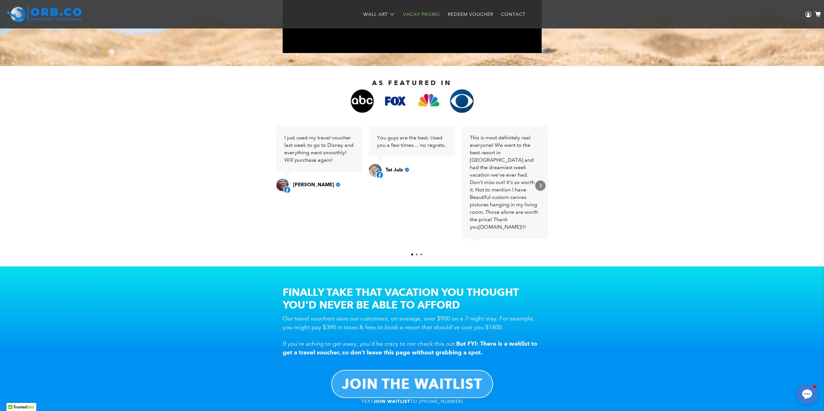
scroll to position [34, 0]
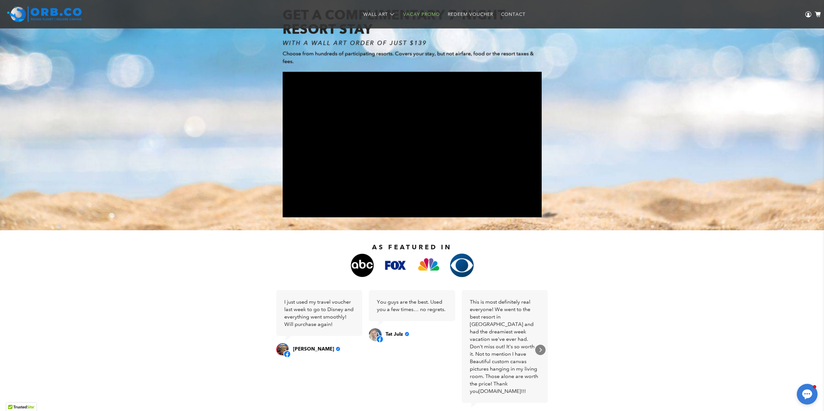
click at [15, 4] on div at bounding box center [44, 14] width 82 height 28
click at [21, 15] on img at bounding box center [44, 14] width 74 height 16
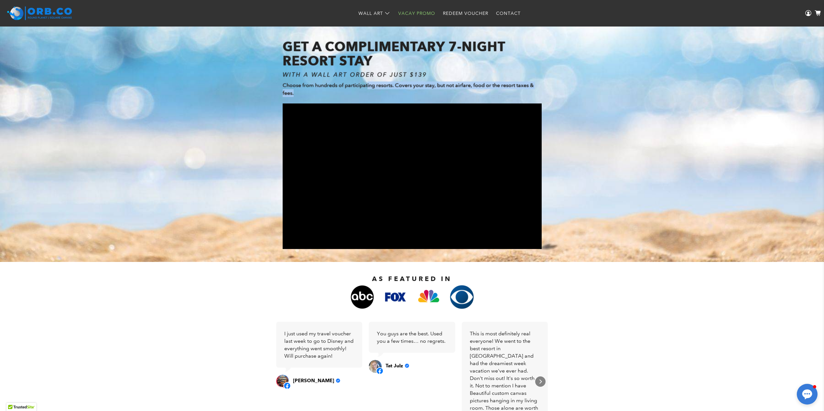
drag, startPoint x: 366, startPoint y: 85, endPoint x: 495, endPoint y: 92, distance: 129.0
click at [495, 92] on p "Choose from hundreds of participating resorts. Covers your stay, but not airfar…" at bounding box center [412, 90] width 259 height 16
click at [590, 121] on div "GET A COMPLIMENTARY 7-NIGHT RESORT STAY WITH A WALL ART ORDER OF JUST $139 Choo…" at bounding box center [411, 144] width 811 height 210
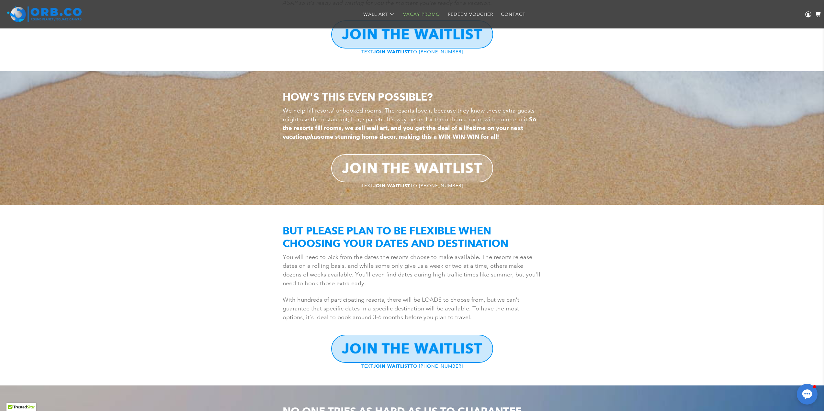
scroll to position [843, 0]
